Goal: Check status: Check status

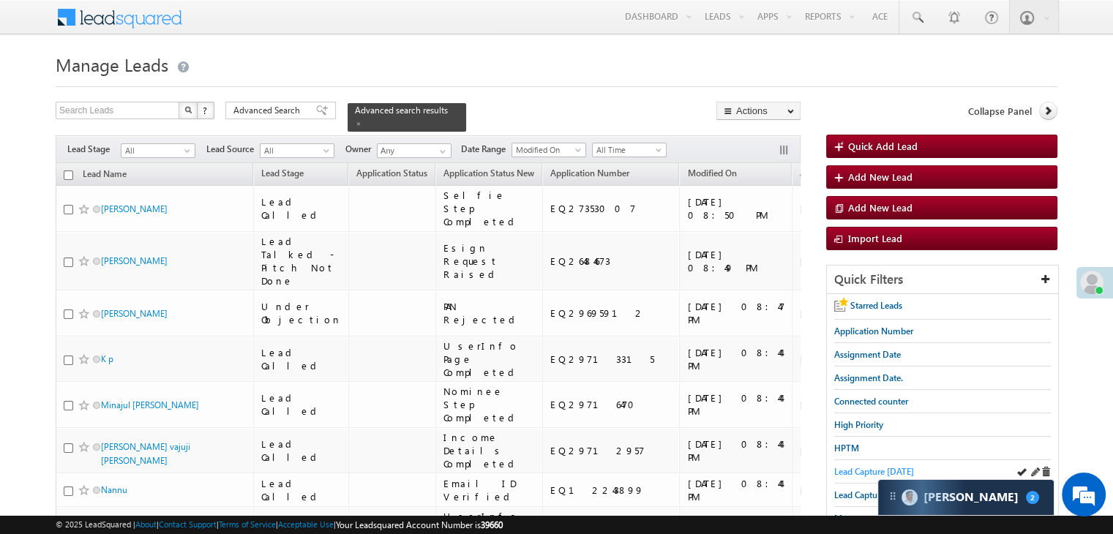
drag, startPoint x: 0, startPoint y: 0, endPoint x: 844, endPoint y: 466, distance: 964.1
click at [844, 466] on span "Lead Capture [DATE]" at bounding box center [874, 471] width 80 height 11
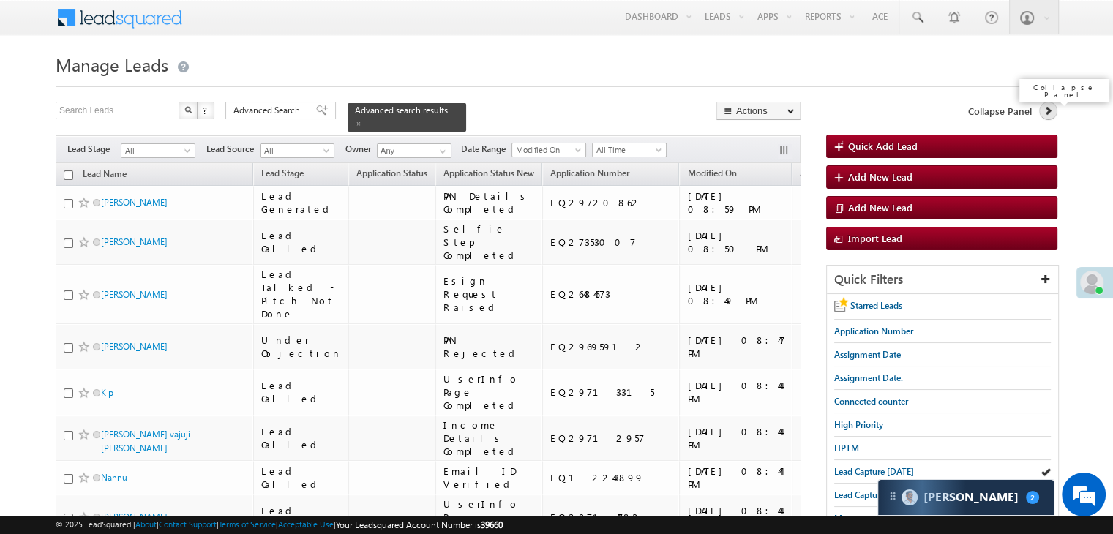
click at [1047, 111] on icon at bounding box center [1048, 110] width 10 height 10
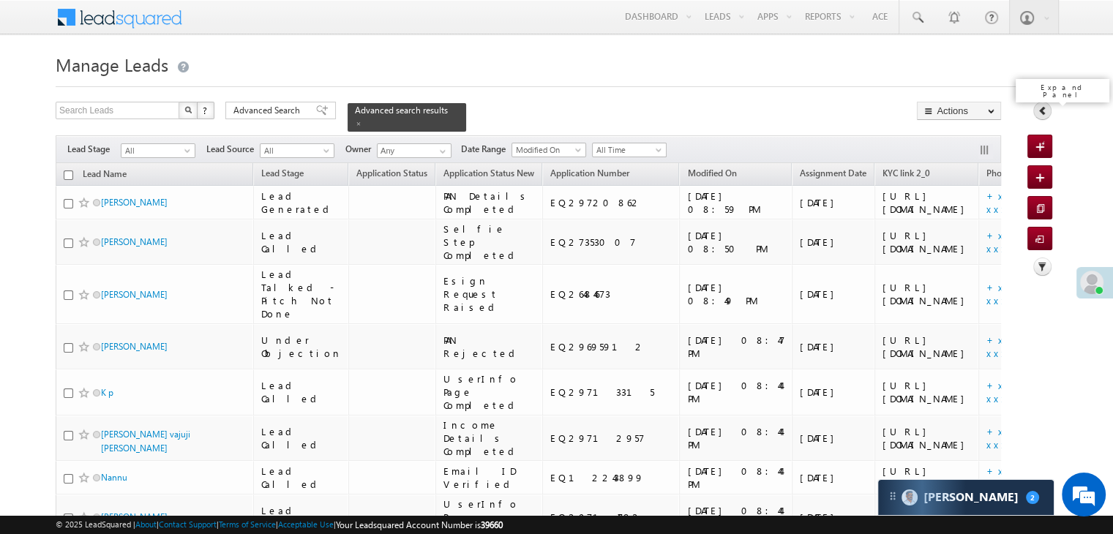
click at [1041, 111] on icon at bounding box center [1043, 110] width 10 height 10
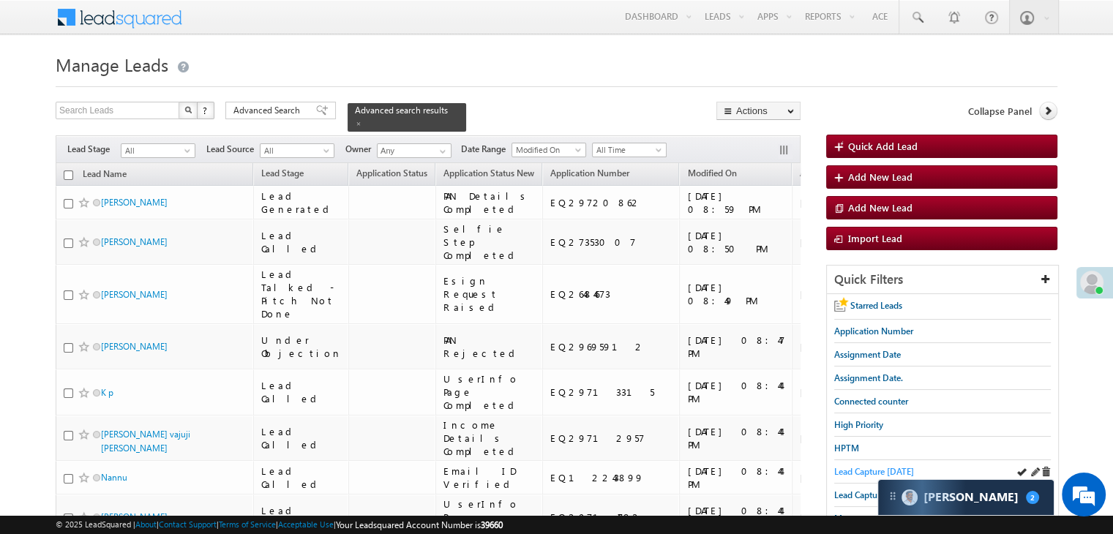
click at [852, 466] on span "Lead Capture [DATE]" at bounding box center [874, 471] width 80 height 11
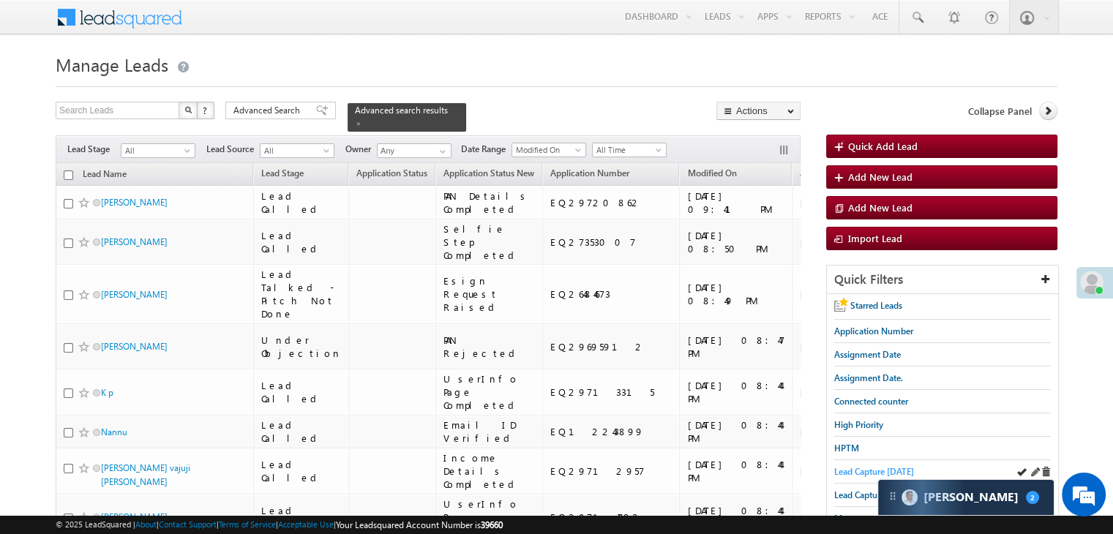
click at [867, 469] on span "Lead Capture [DATE]" at bounding box center [874, 471] width 80 height 11
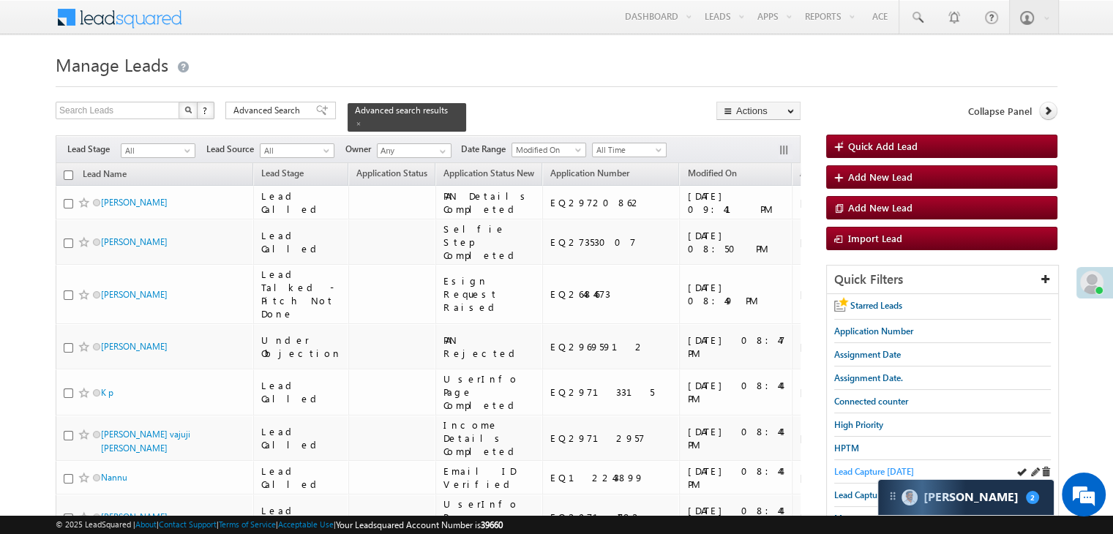
click at [864, 473] on span "Lead Capture [DATE]" at bounding box center [874, 471] width 80 height 11
